Goal: Transaction & Acquisition: Subscribe to service/newsletter

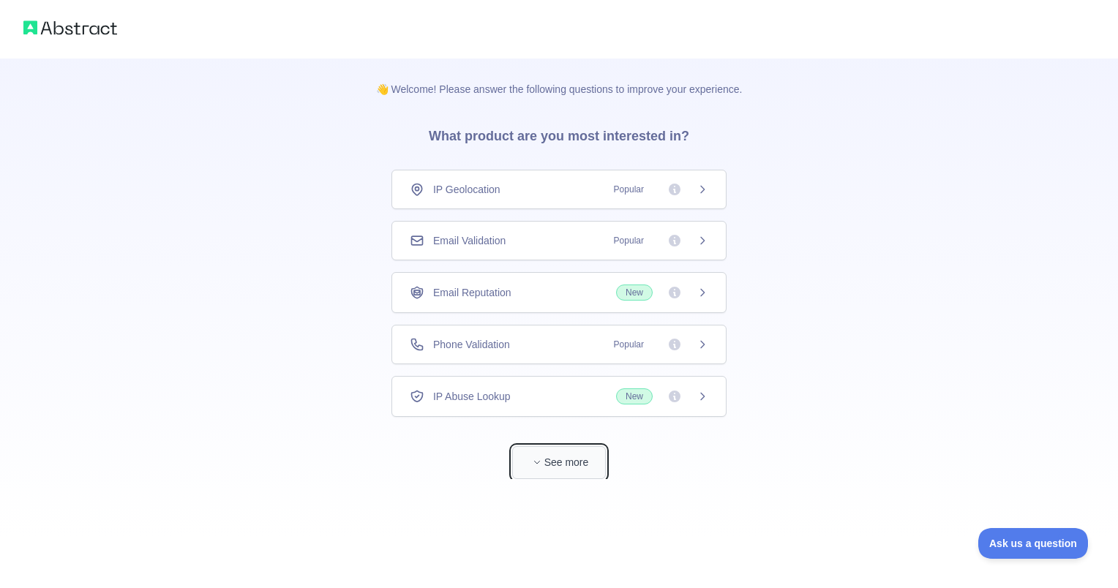
click at [586, 465] on button "See more" at bounding box center [559, 462] width 94 height 33
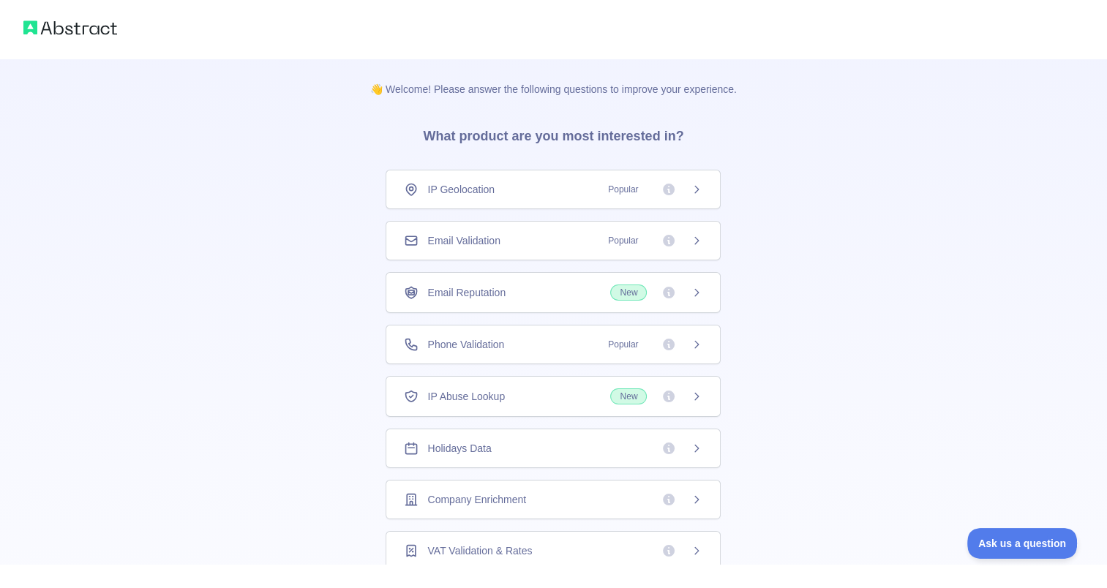
click at [524, 406] on div "IP Abuse Lookup New" at bounding box center [552, 396] width 335 height 41
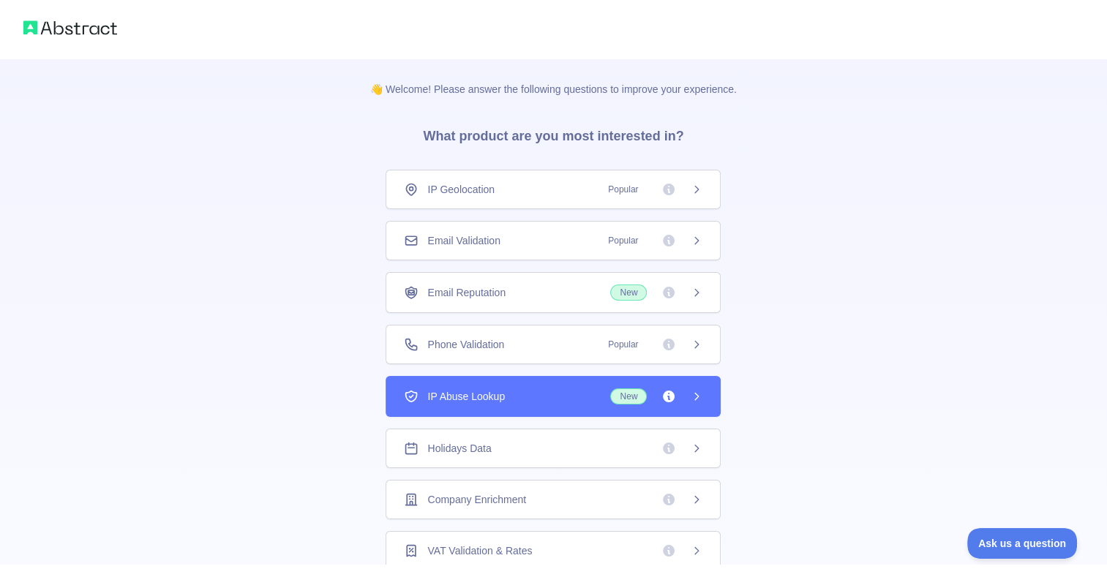
click at [519, 342] on div "Phone Validation Popular" at bounding box center [553, 344] width 298 height 15
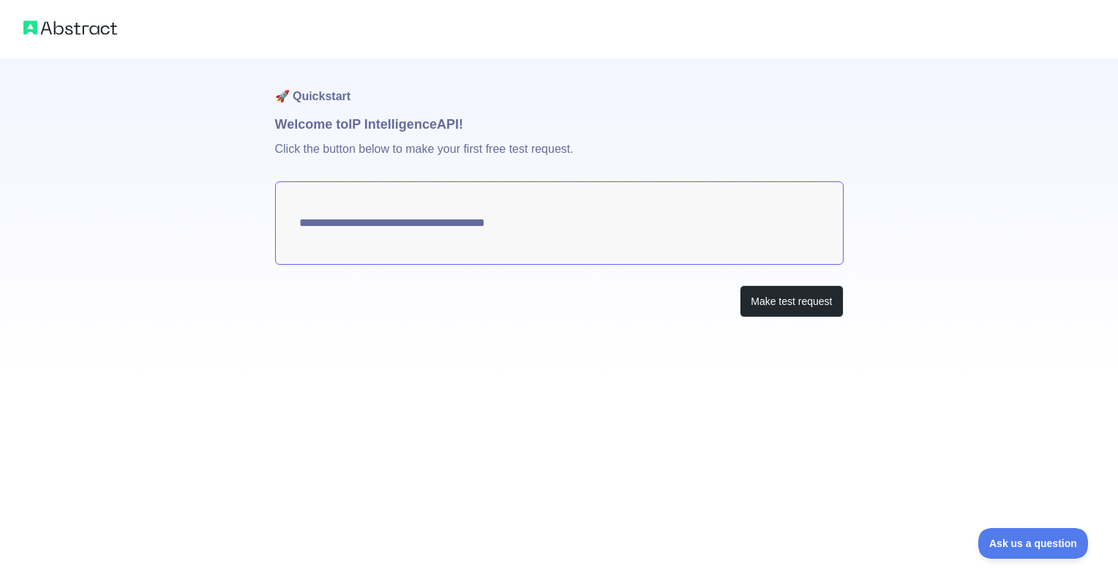
type textarea "**********"
click at [745, 222] on textarea "**********" at bounding box center [559, 222] width 568 height 83
drag, startPoint x: 790, startPoint y: 228, endPoint x: 576, endPoint y: 230, distance: 213.6
click at [603, 230] on textarea "**********" at bounding box center [559, 222] width 568 height 83
click at [475, 227] on textarea "**********" at bounding box center [559, 222] width 568 height 83
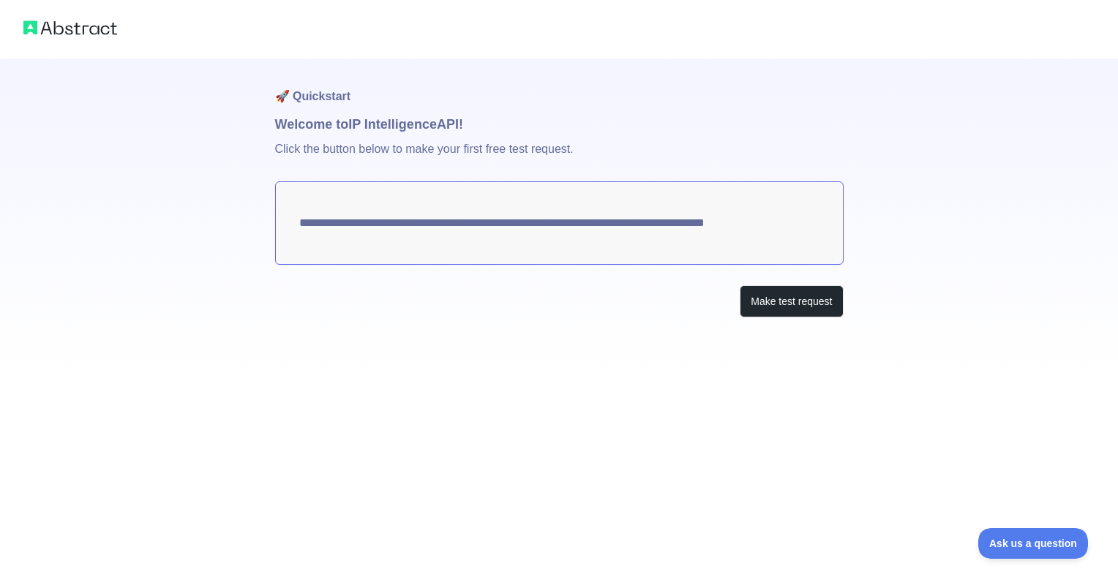
click at [487, 301] on div "Make test request" at bounding box center [559, 301] width 568 height 33
click at [766, 298] on button "Make test request" at bounding box center [790, 301] width 103 height 33
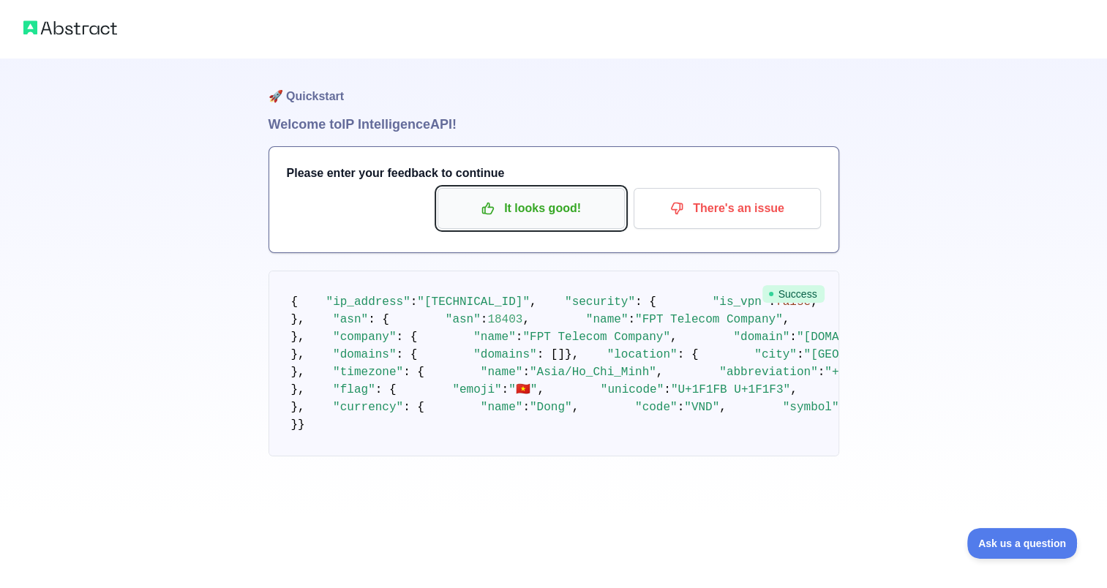
click at [510, 209] on p "It looks good!" at bounding box center [530, 208] width 165 height 25
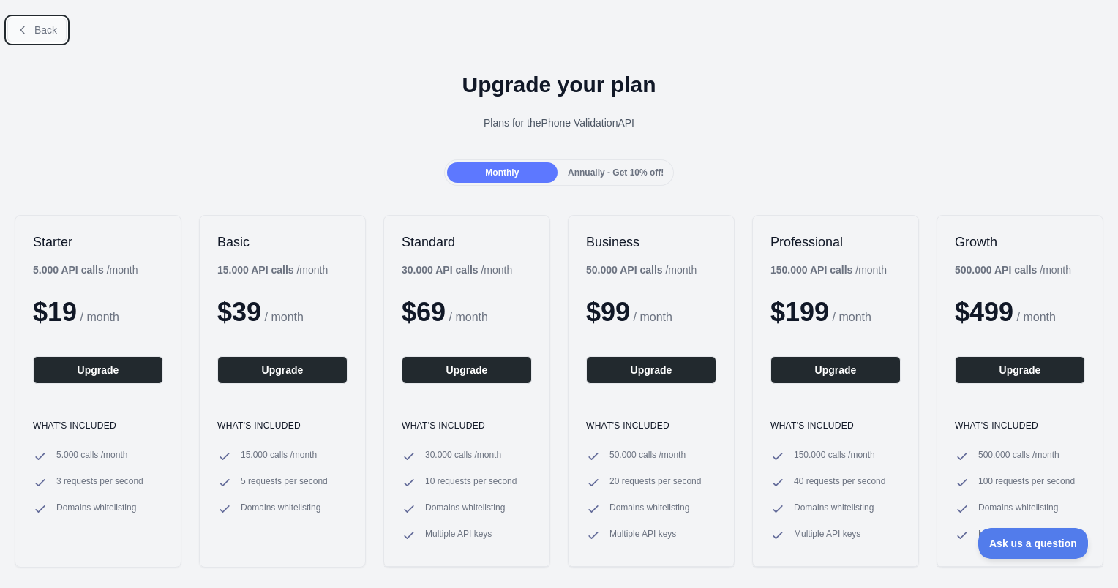
click at [53, 31] on span "Back" at bounding box center [45, 30] width 23 height 12
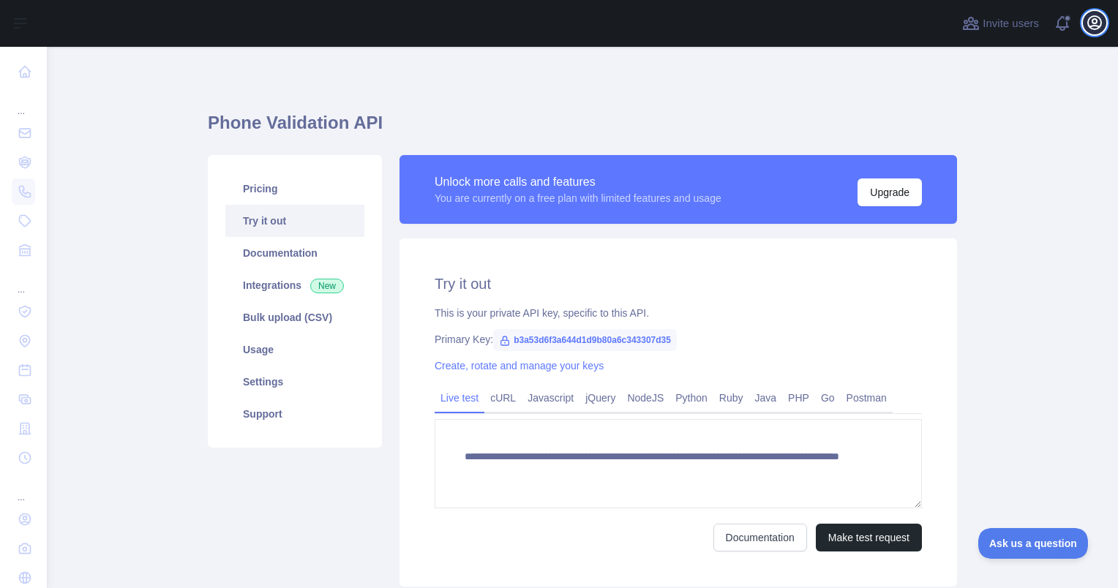
click at [1097, 26] on icon "button" at bounding box center [1094, 23] width 18 height 18
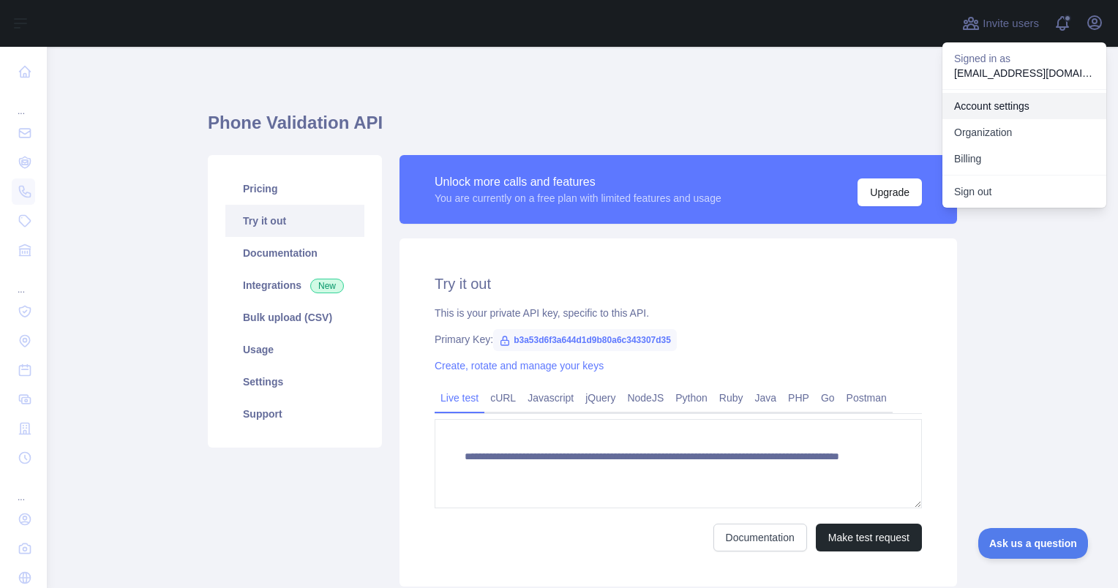
click at [1012, 101] on link "Account settings" at bounding box center [1024, 106] width 164 height 26
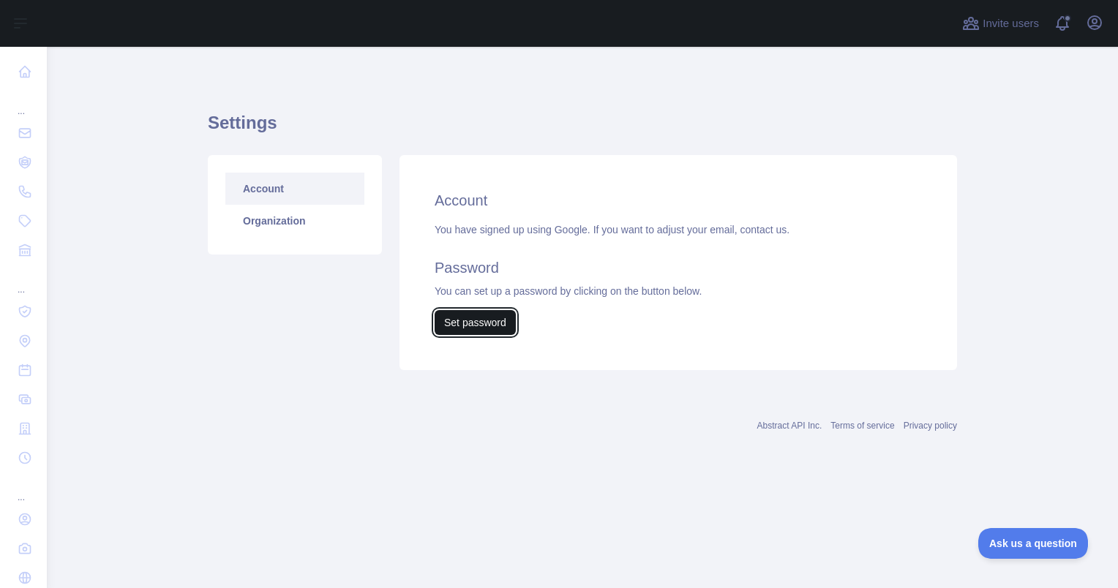
click at [478, 320] on button "Set password" at bounding box center [474, 322] width 81 height 25
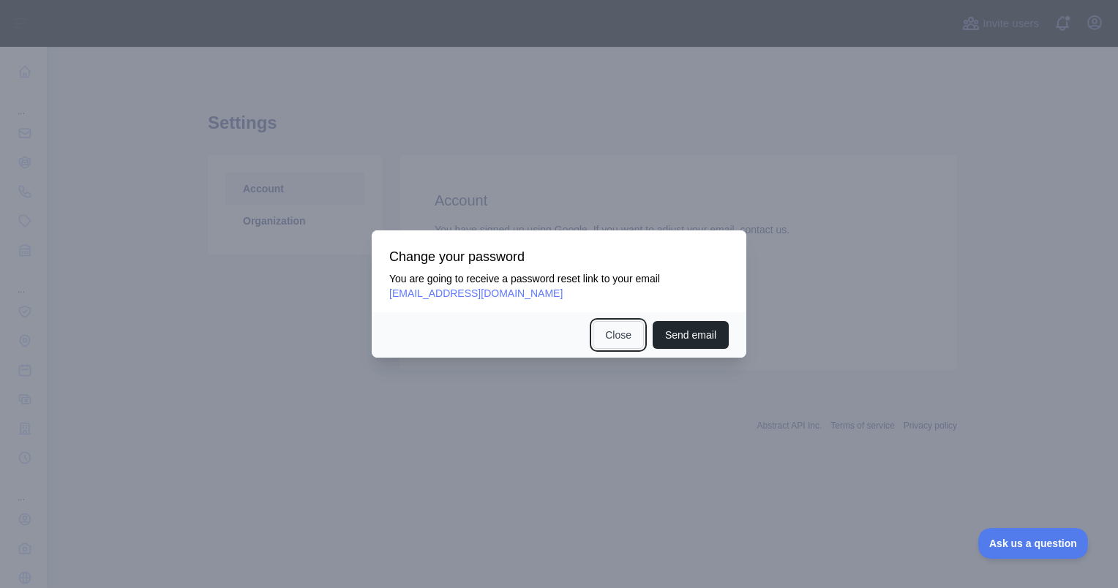
click at [617, 345] on button "Close" at bounding box center [617, 335] width 51 height 28
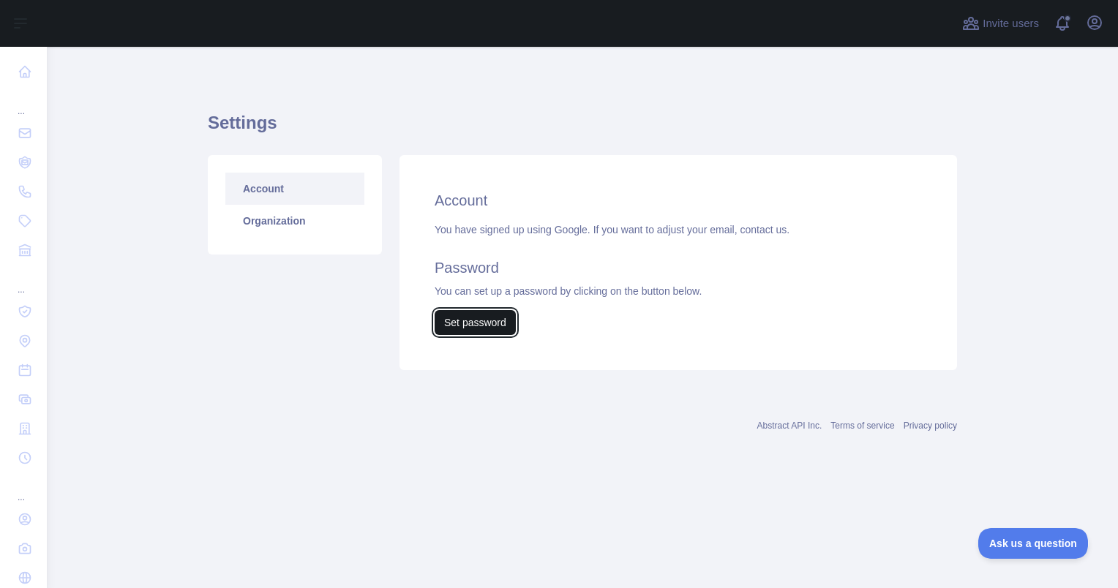
click at [476, 331] on button "Set password" at bounding box center [474, 322] width 81 height 25
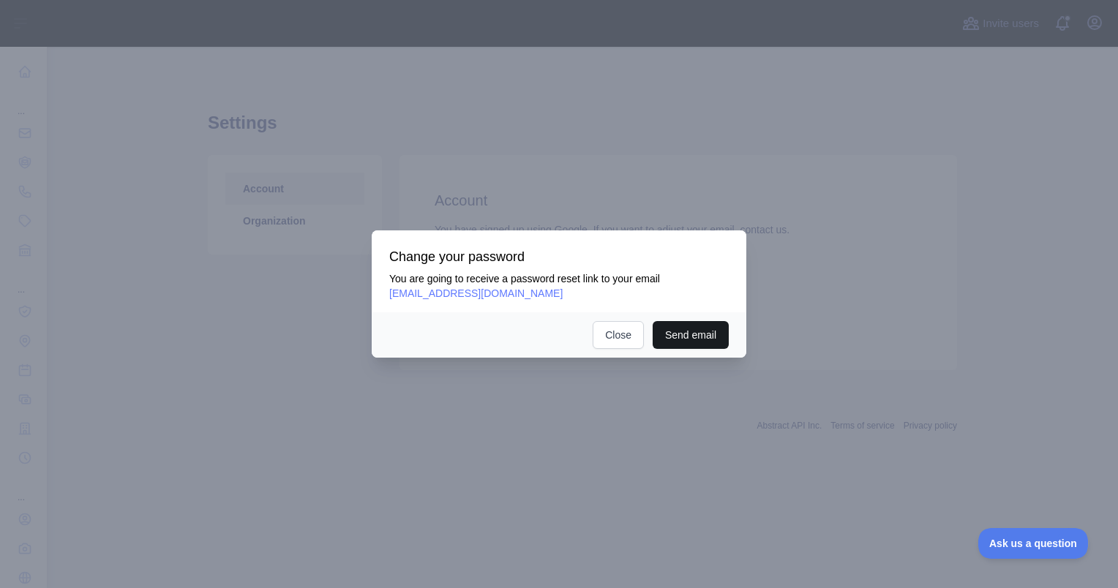
click at [679, 336] on button "Send email" at bounding box center [690, 335] width 76 height 28
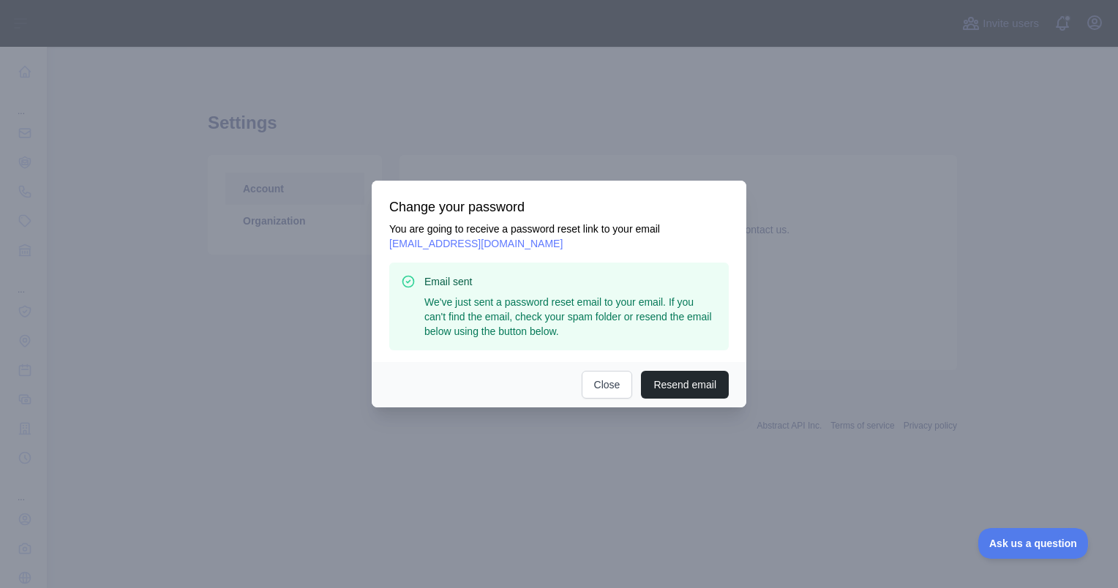
click at [409, 159] on div at bounding box center [559, 294] width 1118 height 588
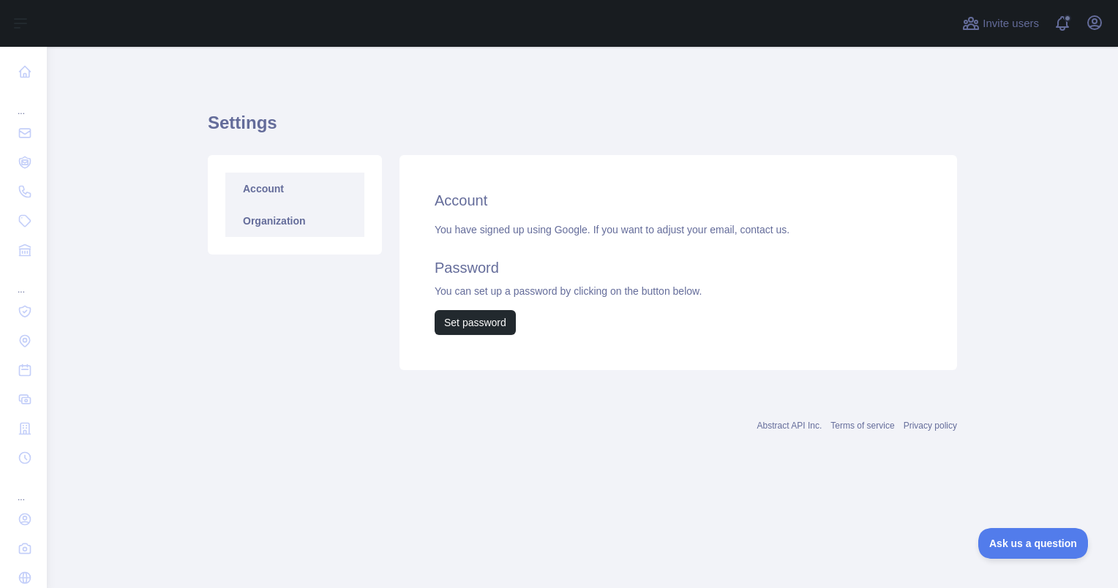
click at [285, 225] on link "Organization" at bounding box center [294, 221] width 139 height 32
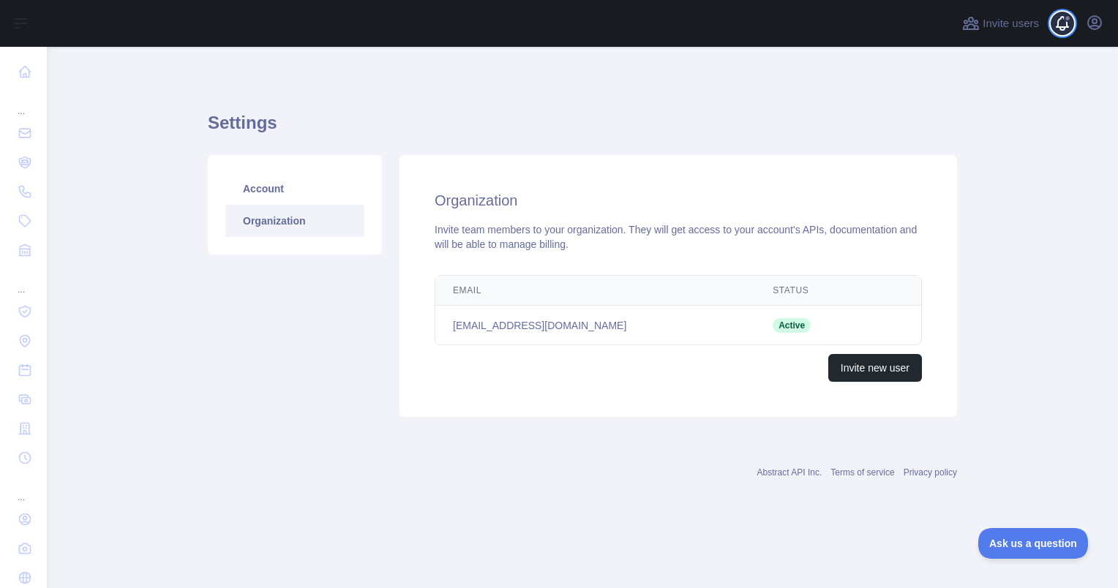
click at [1063, 29] on span at bounding box center [1067, 23] width 29 height 47
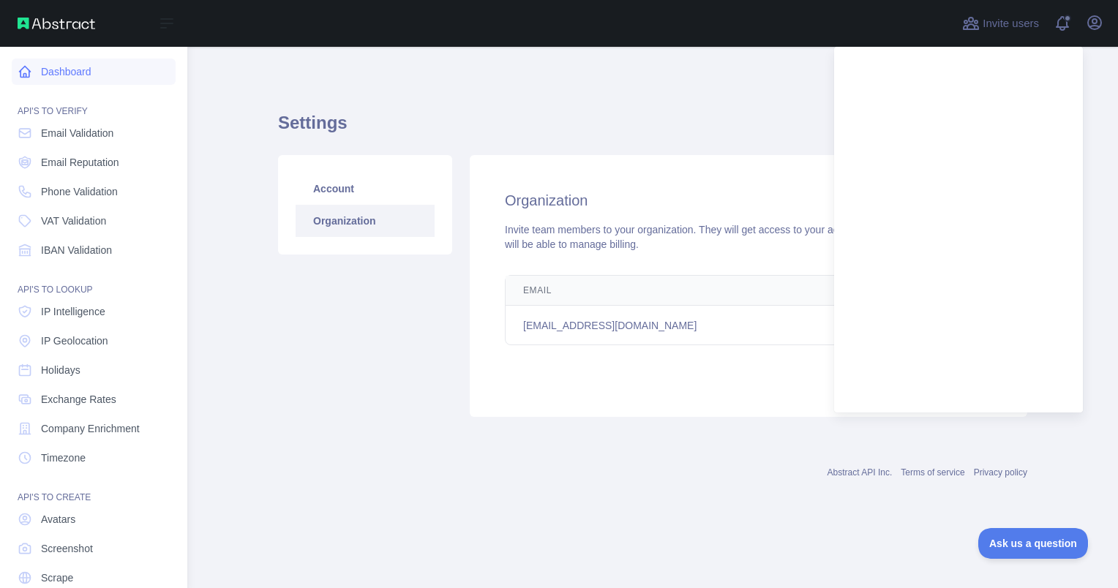
click at [41, 77] on link "Dashboard" at bounding box center [94, 72] width 164 height 26
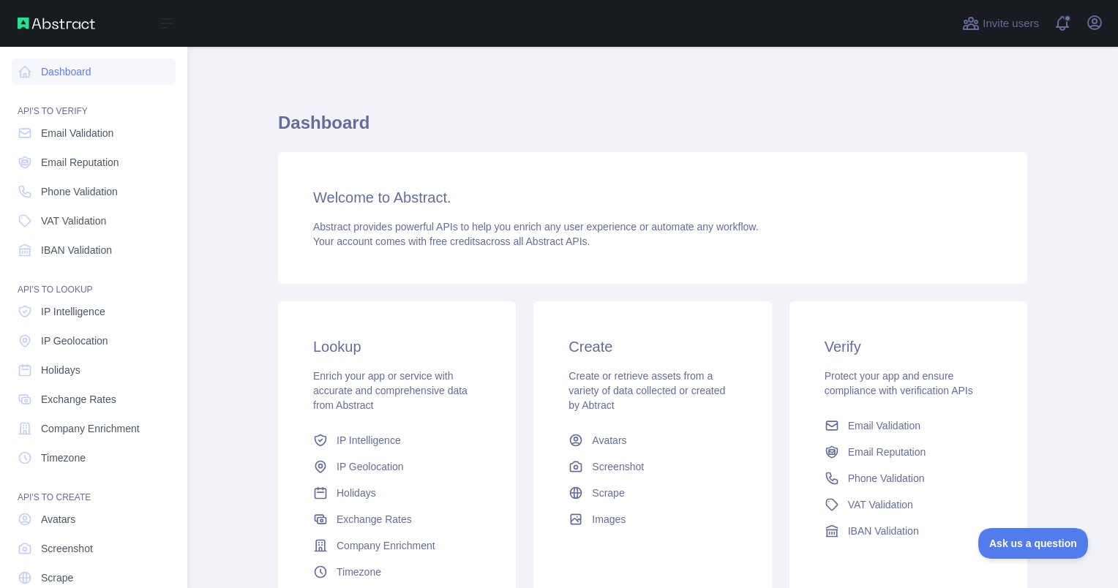
click at [50, 32] on div "Open sidebar" at bounding box center [93, 23] width 187 height 47
click at [51, 26] on img at bounding box center [57, 24] width 78 height 12
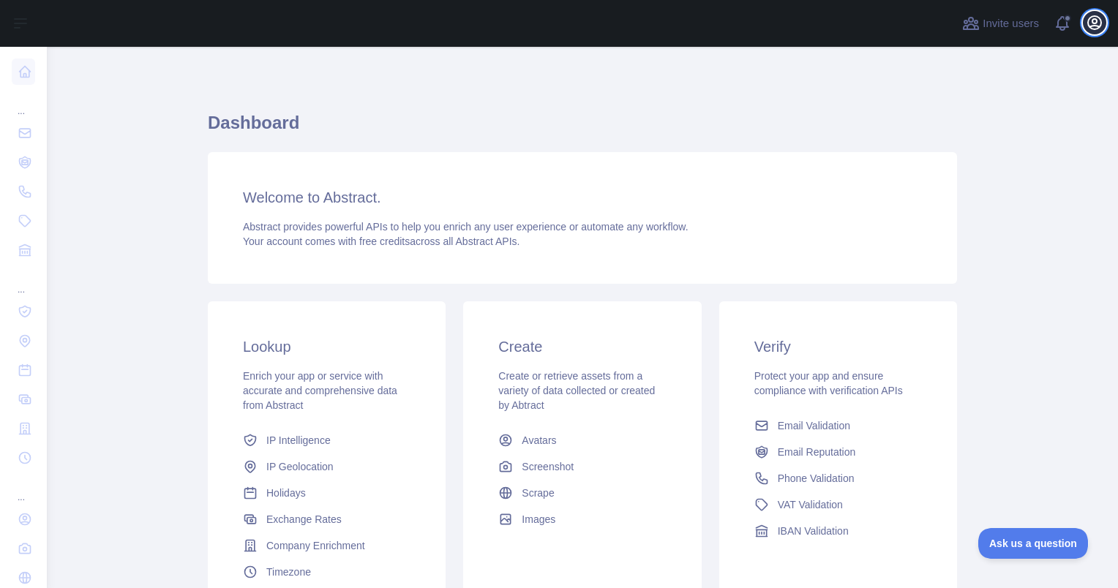
click at [1088, 20] on icon "button" at bounding box center [1094, 22] width 13 height 13
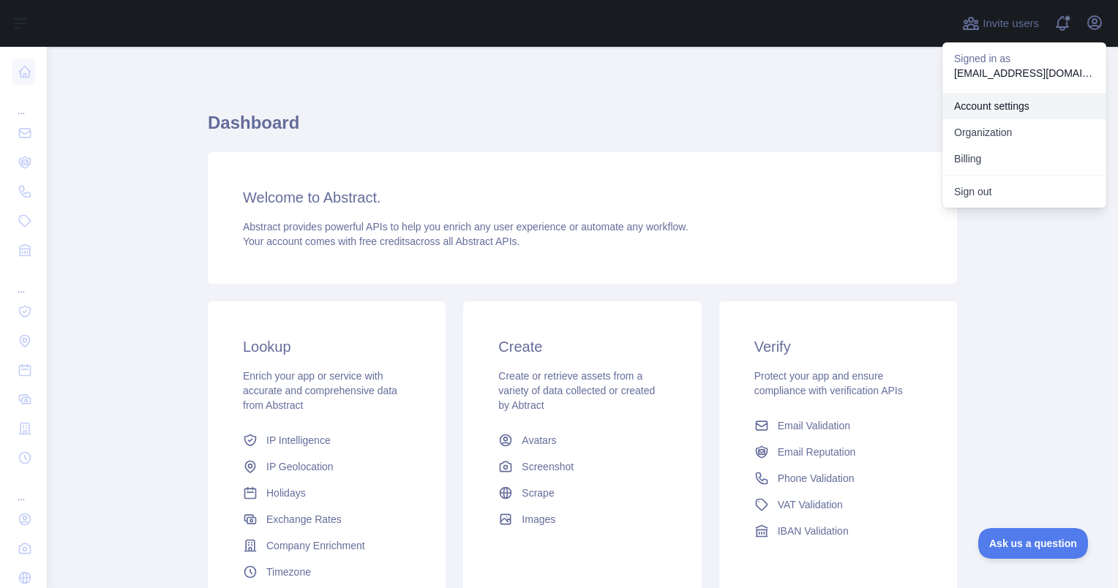
click at [1001, 110] on link "Account settings" at bounding box center [1024, 106] width 164 height 26
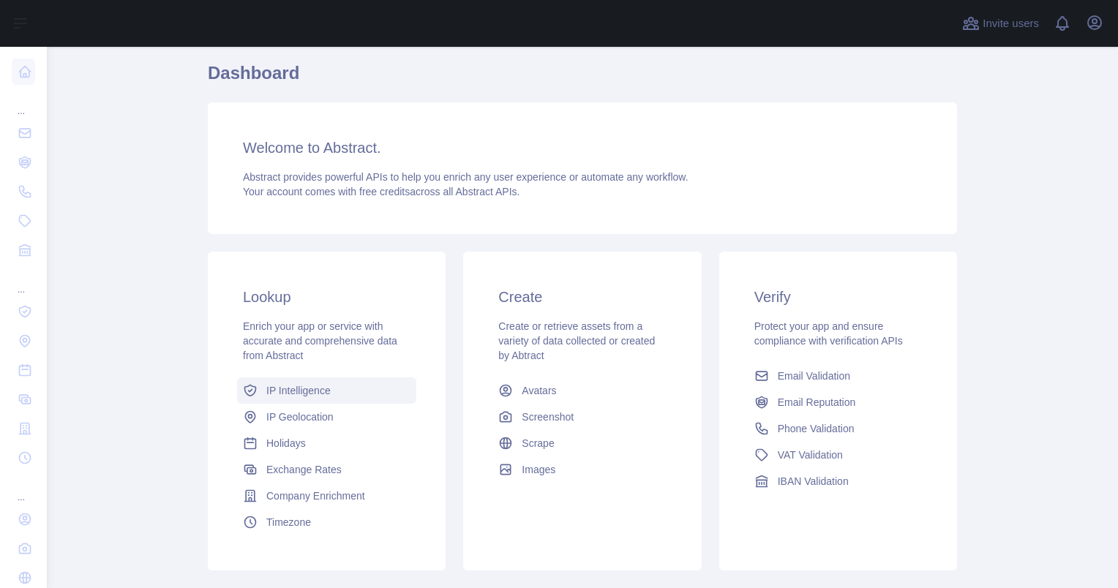
scroll to position [73, 0]
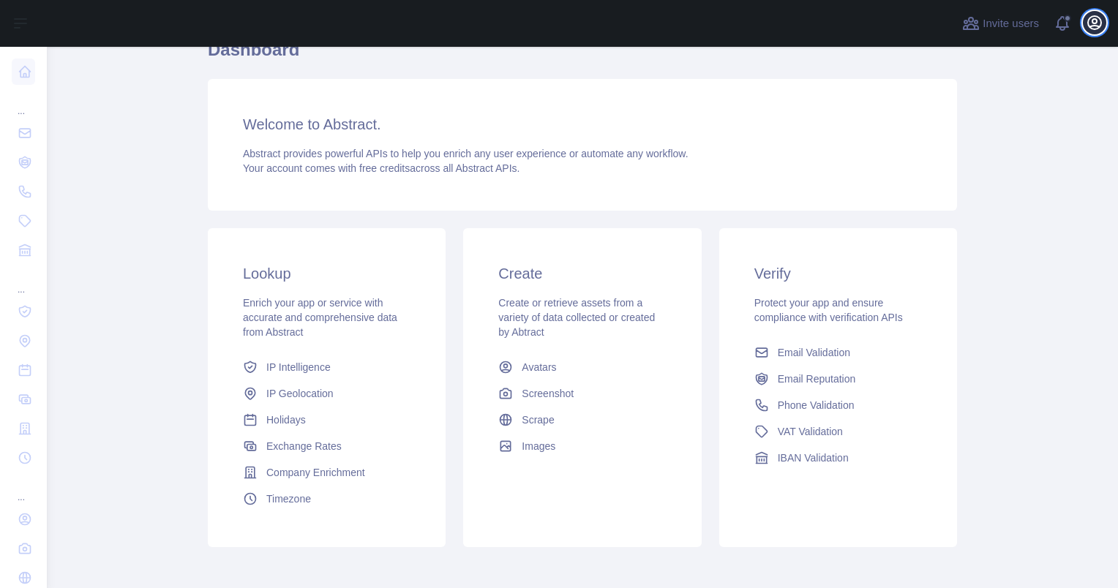
click at [1094, 19] on icon "button" at bounding box center [1094, 22] width 13 height 13
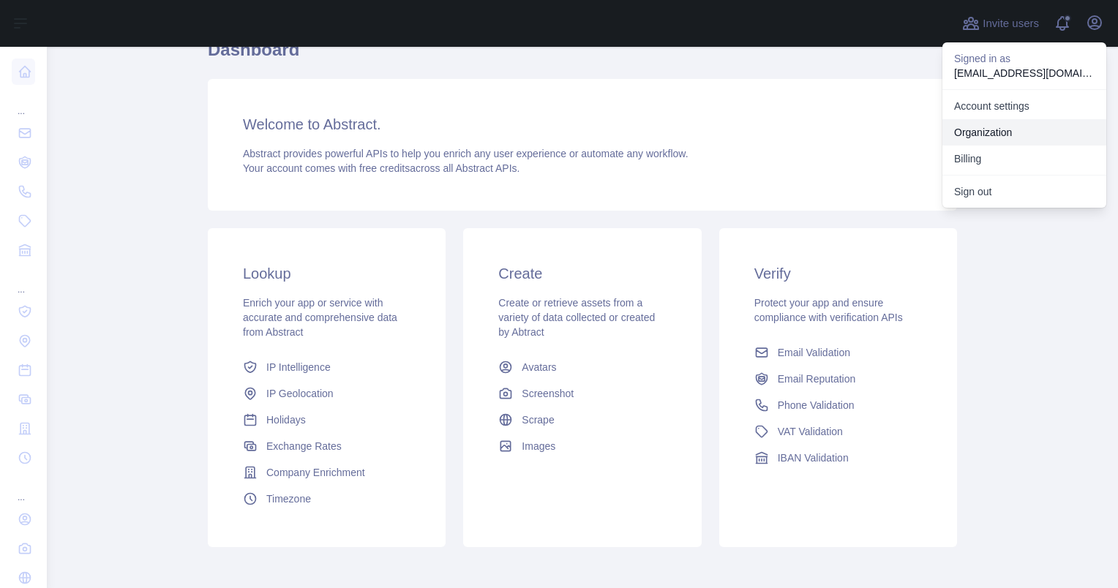
scroll to position [0, 0]
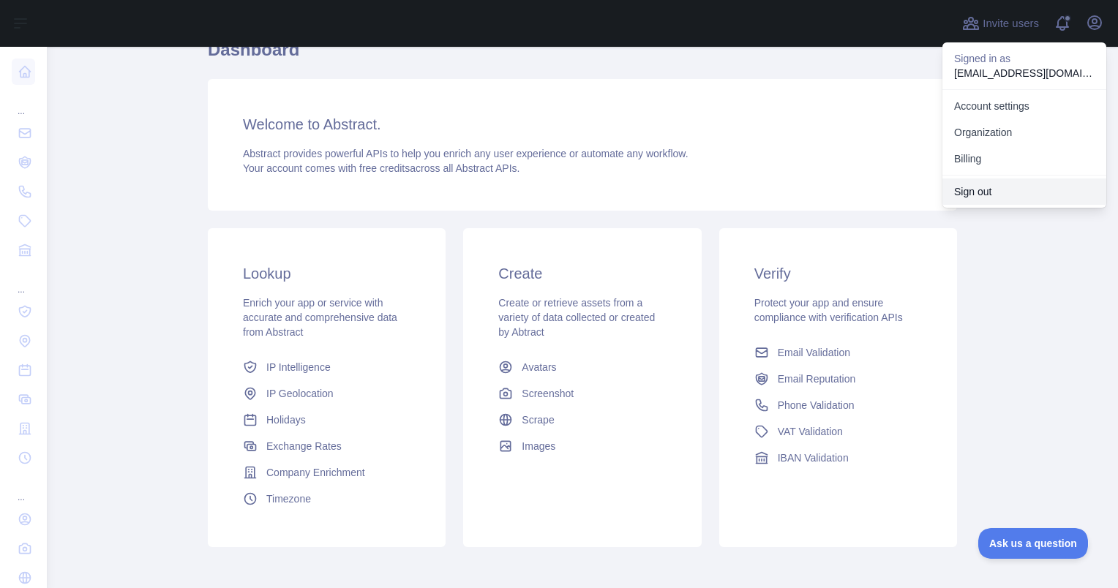
click at [982, 194] on button "Sign out" at bounding box center [1024, 191] width 164 height 26
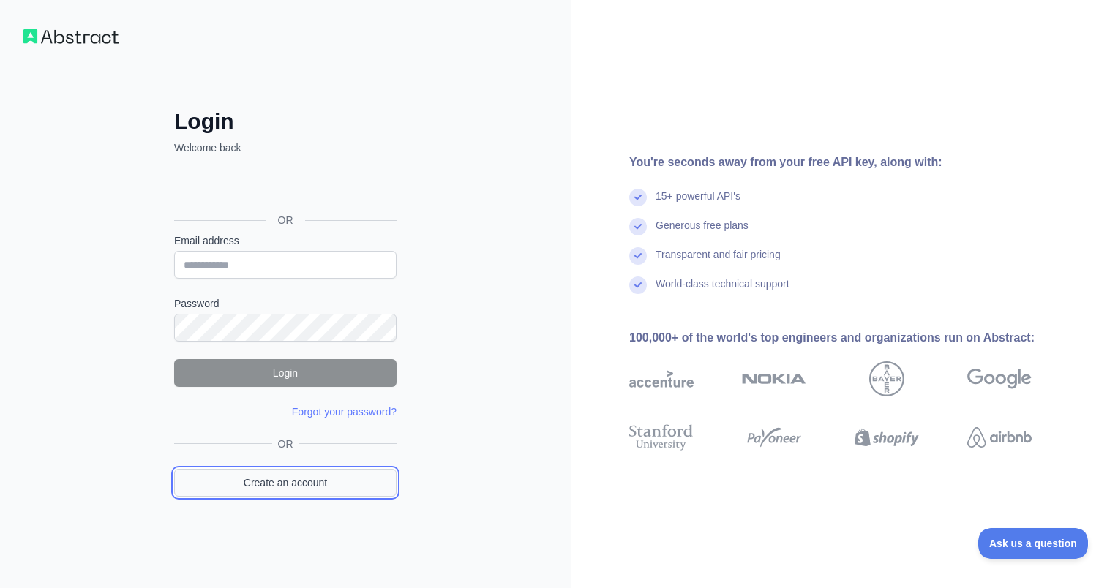
click at [294, 482] on link "Create an account" at bounding box center [285, 483] width 222 height 28
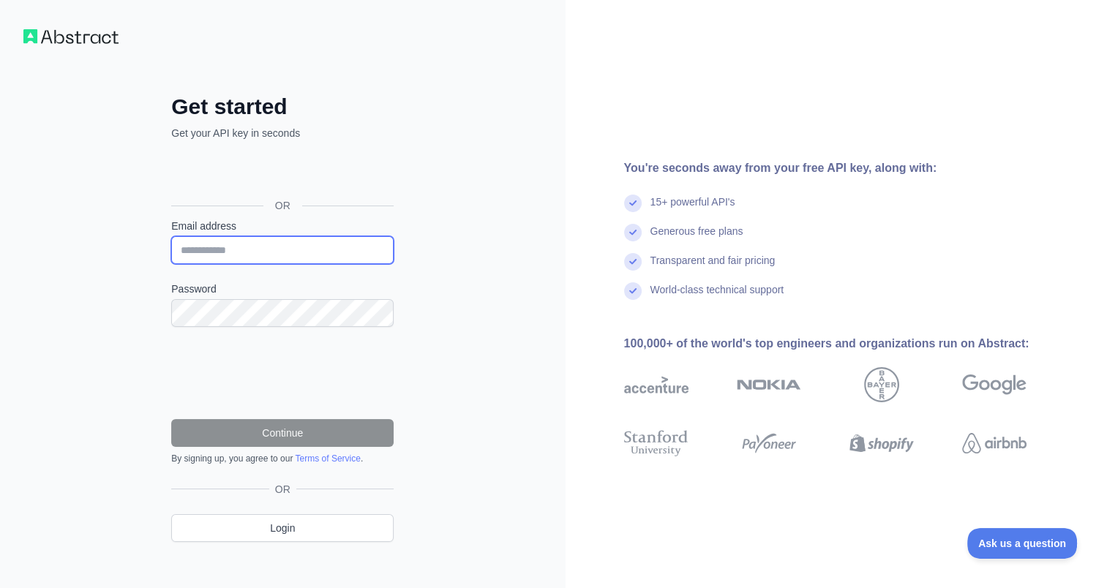
click at [254, 246] on input "Email address" at bounding box center [282, 250] width 222 height 28
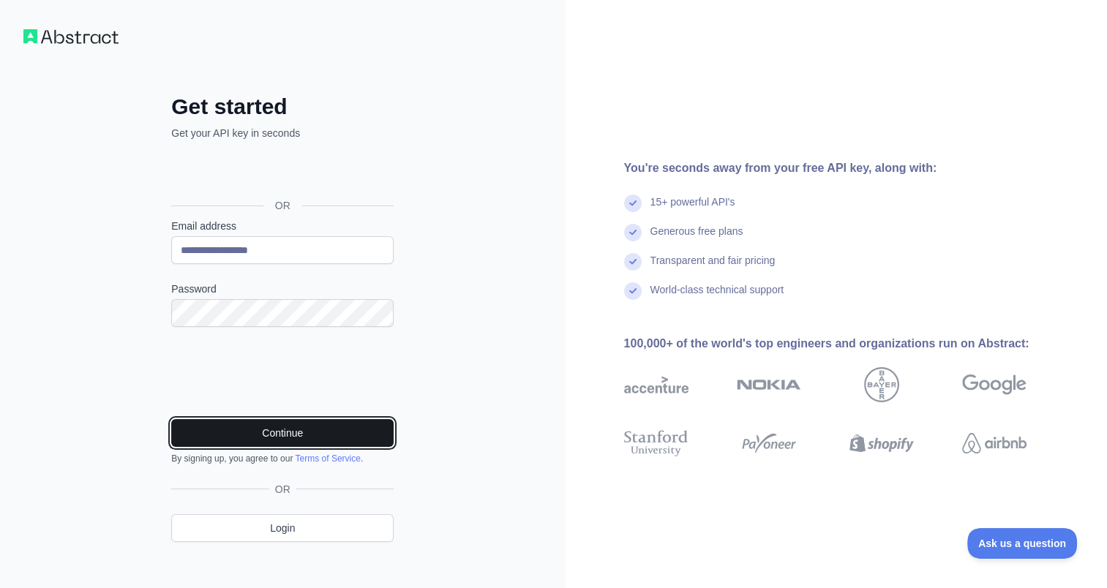
click at [256, 425] on button "Continue" at bounding box center [282, 433] width 222 height 28
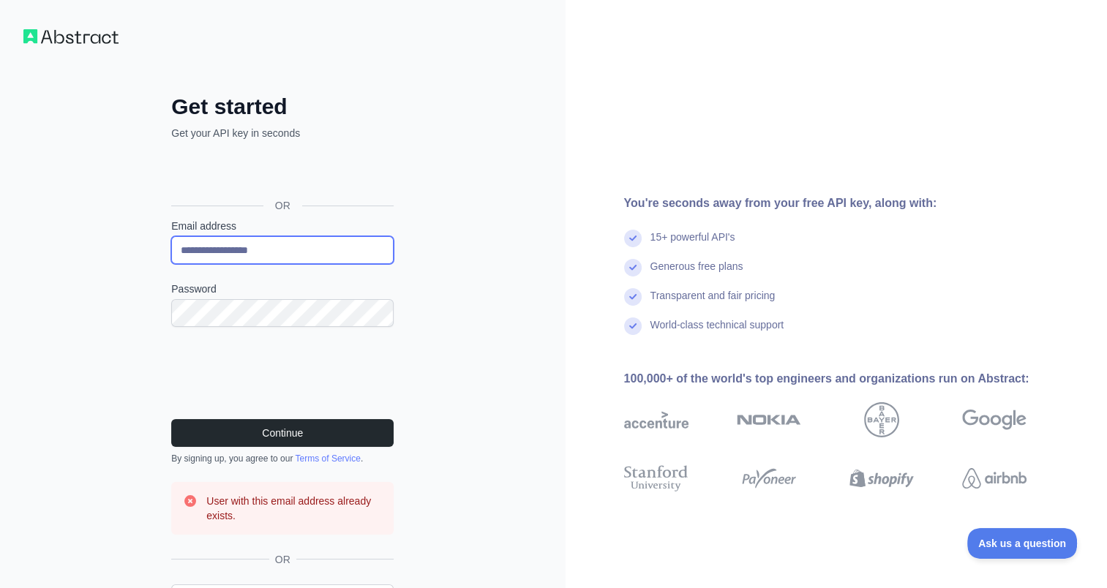
click at [244, 252] on input "**********" at bounding box center [282, 250] width 222 height 28
drag, startPoint x: 222, startPoint y: 249, endPoint x: 138, endPoint y: 252, distance: 84.9
click at [138, 252] on div "**********" at bounding box center [282, 335] width 565 height 671
type input "**********"
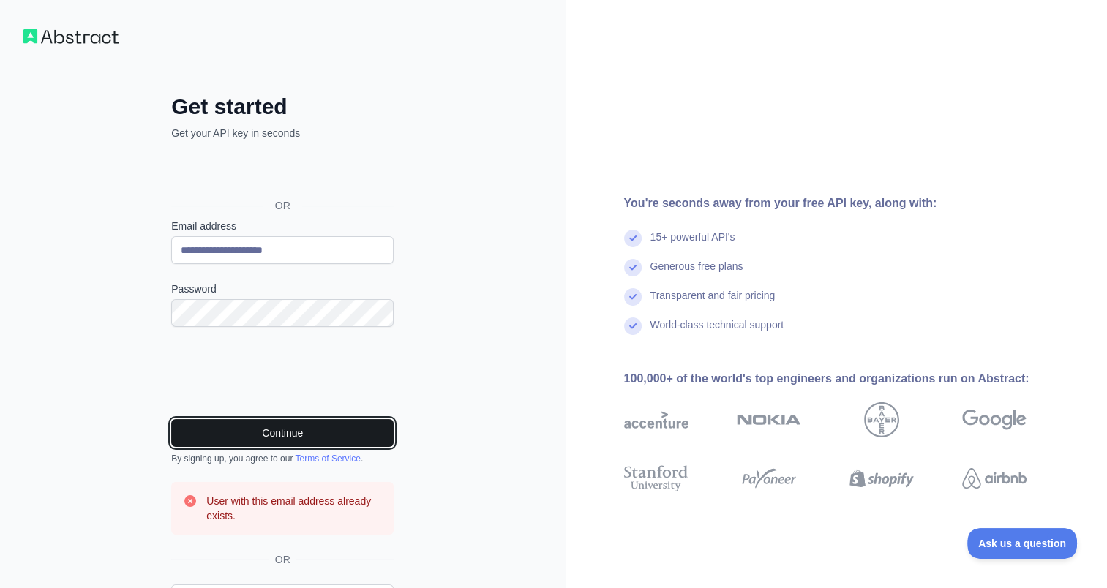
click at [262, 432] on button "Continue" at bounding box center [282, 433] width 222 height 28
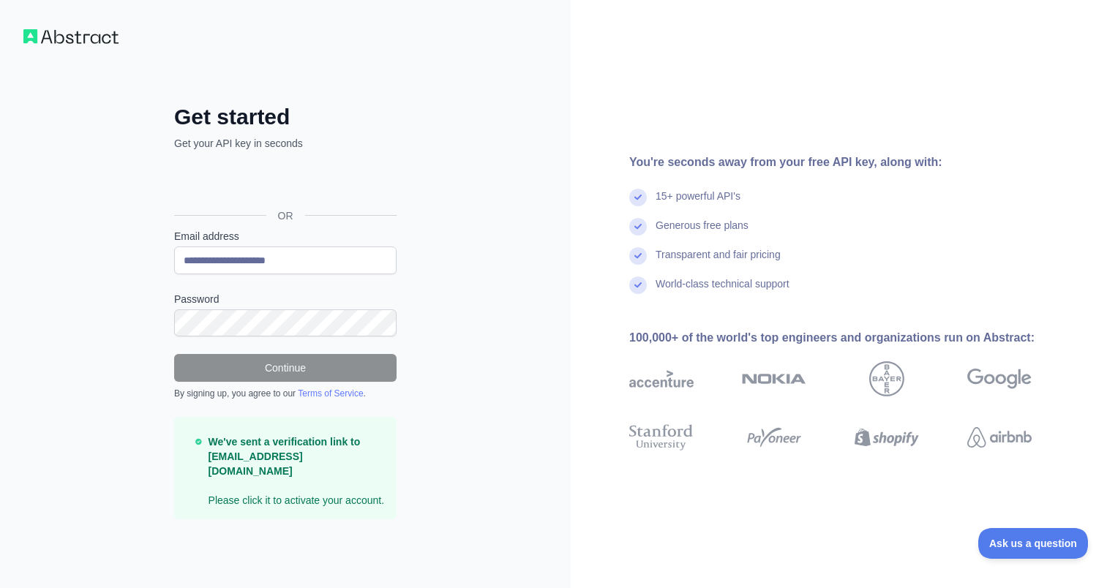
click at [288, 490] on p "We've sent a verification link to [EMAIL_ADDRESS][DOMAIN_NAME] Please click it …" at bounding box center [296, 470] width 176 height 73
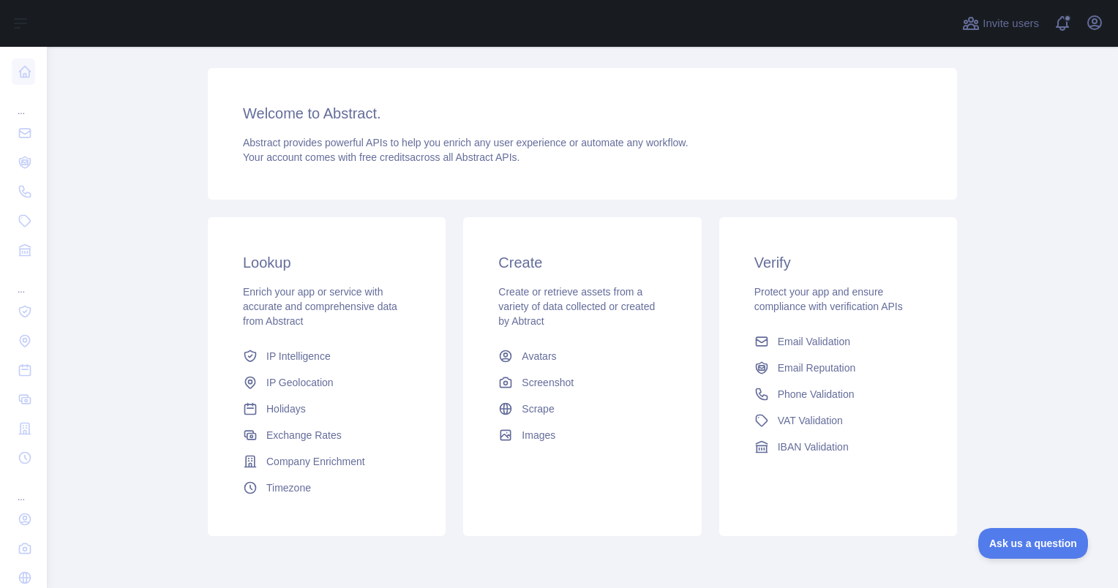
scroll to position [140, 0]
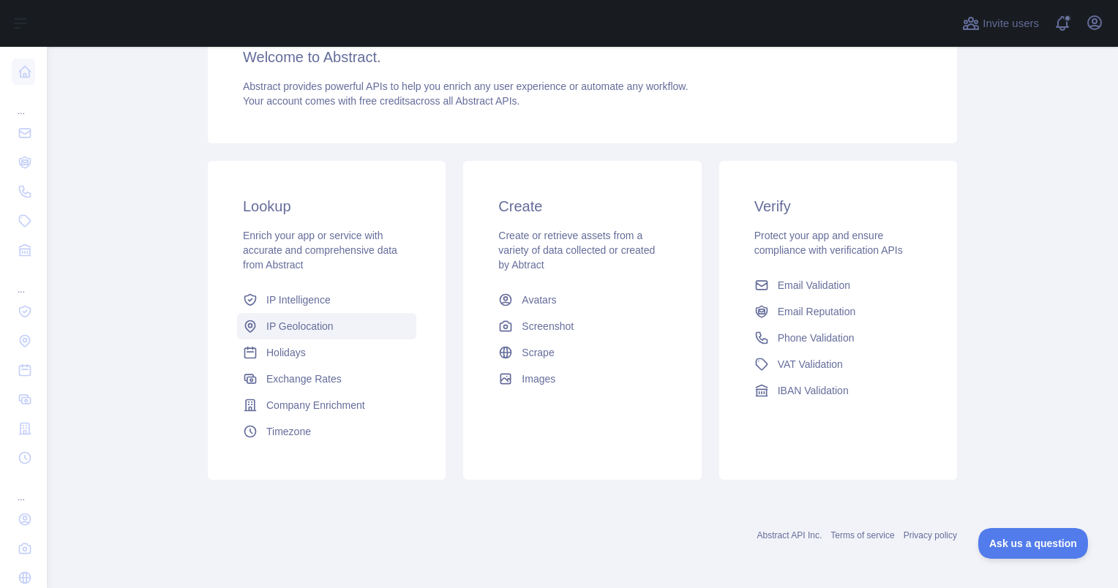
click at [349, 331] on link "IP Geolocation" at bounding box center [326, 326] width 179 height 26
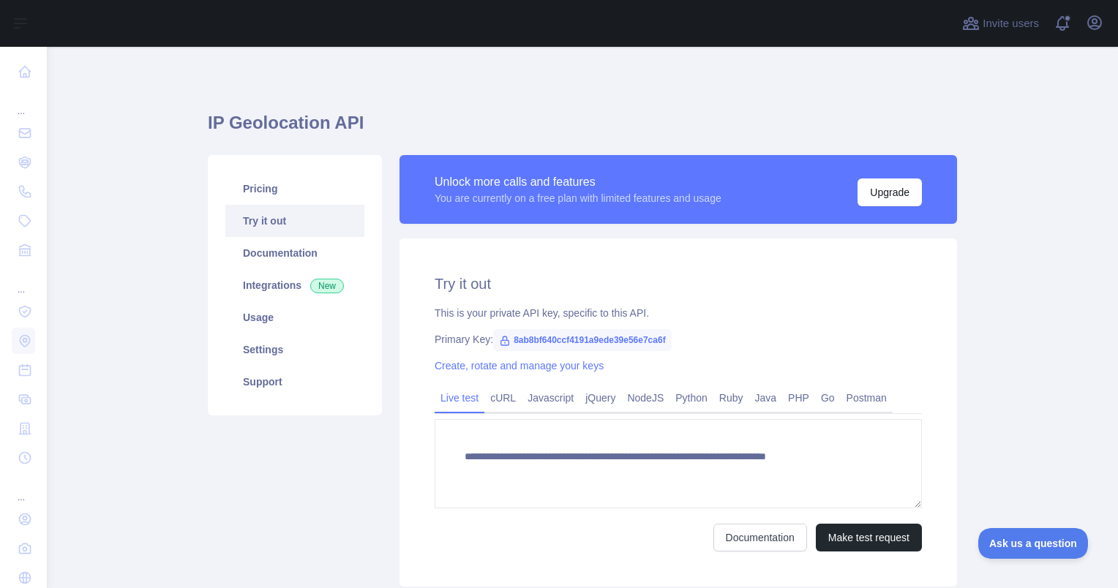
type textarea "**********"
drag, startPoint x: 670, startPoint y: 342, endPoint x: 505, endPoint y: 345, distance: 164.6
click at [505, 345] on div "Primary Key: 8ab8bf640ccf4191a9ede39e56e7ca6f" at bounding box center [677, 339] width 487 height 15
copy span "8ab8bf640ccf4191a9ede39e56e7ca6f"
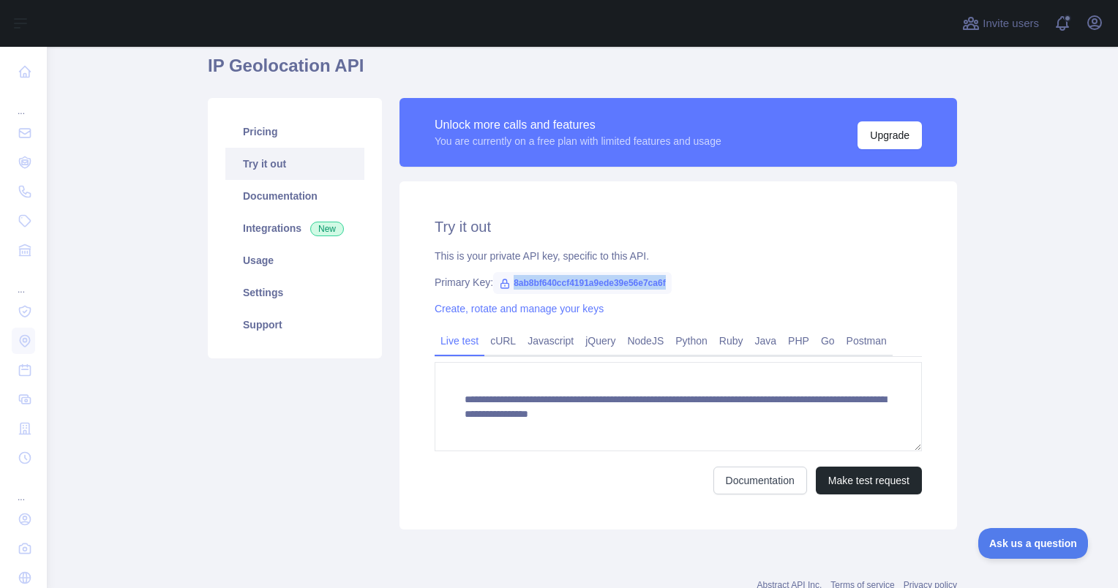
scroll to position [105, 0]
